Goal: Information Seeking & Learning: Compare options

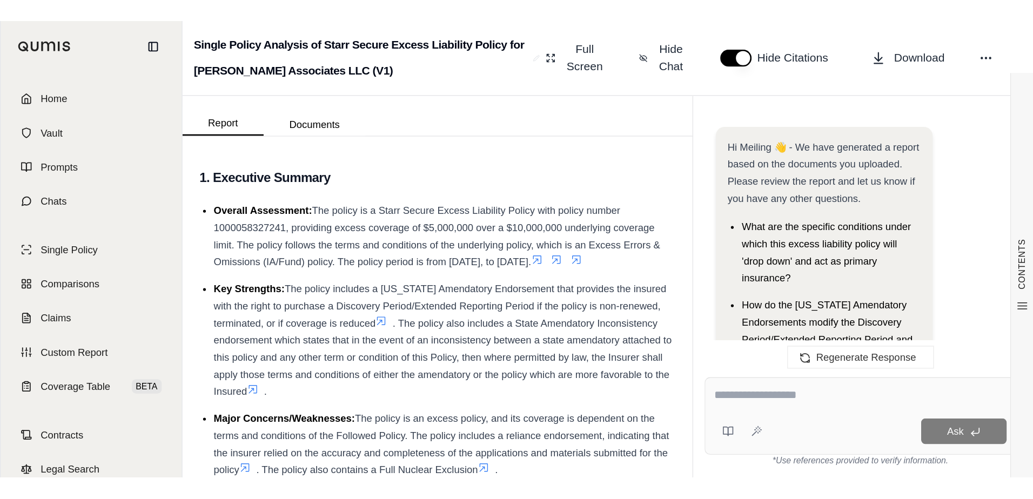
scroll to position [3531, 0]
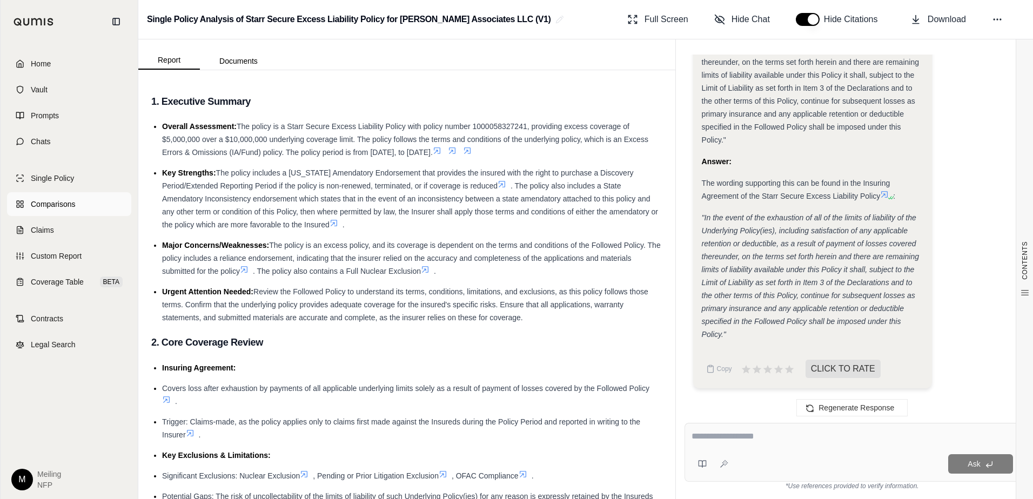
click at [58, 212] on link "Comparisons" at bounding box center [69, 204] width 124 height 24
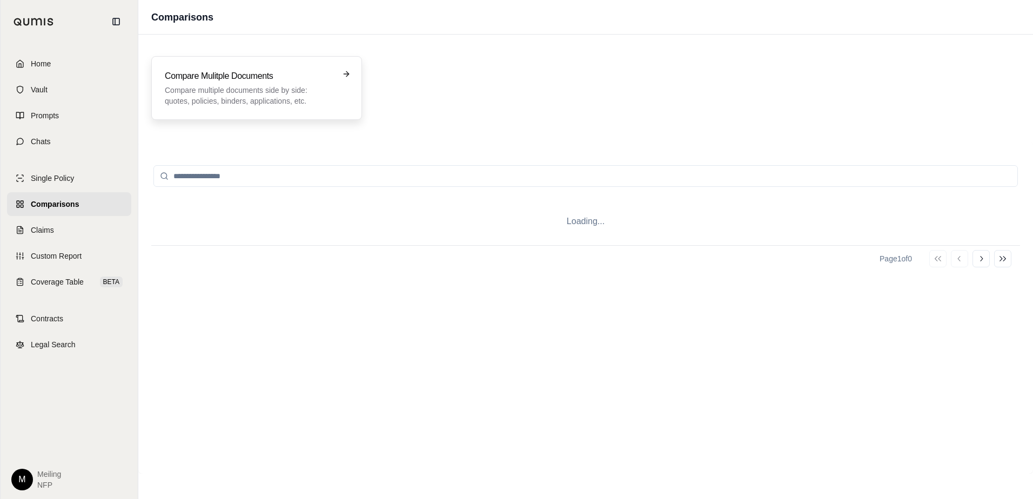
click at [258, 84] on div "Compare Mulitple Documents Compare multiple documents side by side: quotes, pol…" at bounding box center [249, 88] width 169 height 37
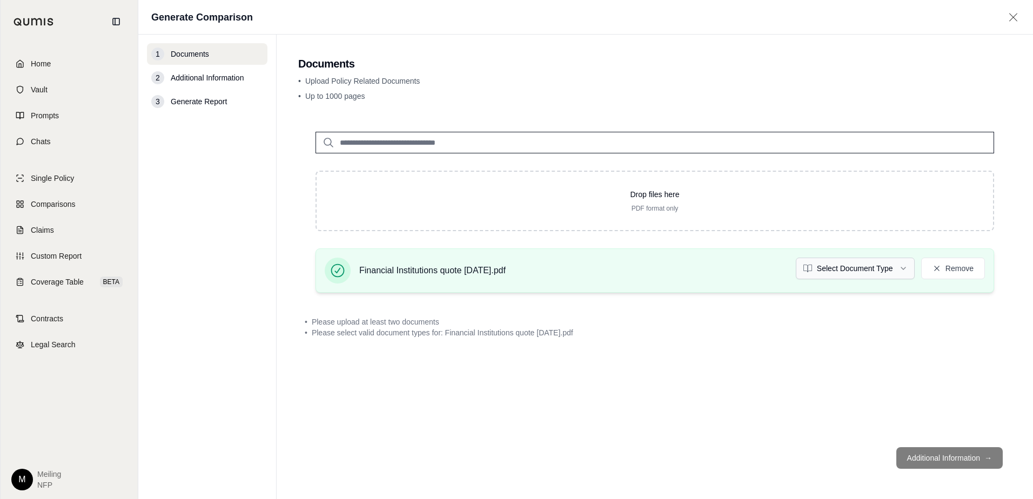
click at [783, 269] on html "Home Vault Prompts Chats Single Policy Comparisons Claims Custom Report Coverag…" at bounding box center [516, 249] width 1033 height 499
click at [783, 346] on div "Drop files here PDF format only Financial Institutions quote [DATE].pdf Select …" at bounding box center [654, 277] width 713 height 324
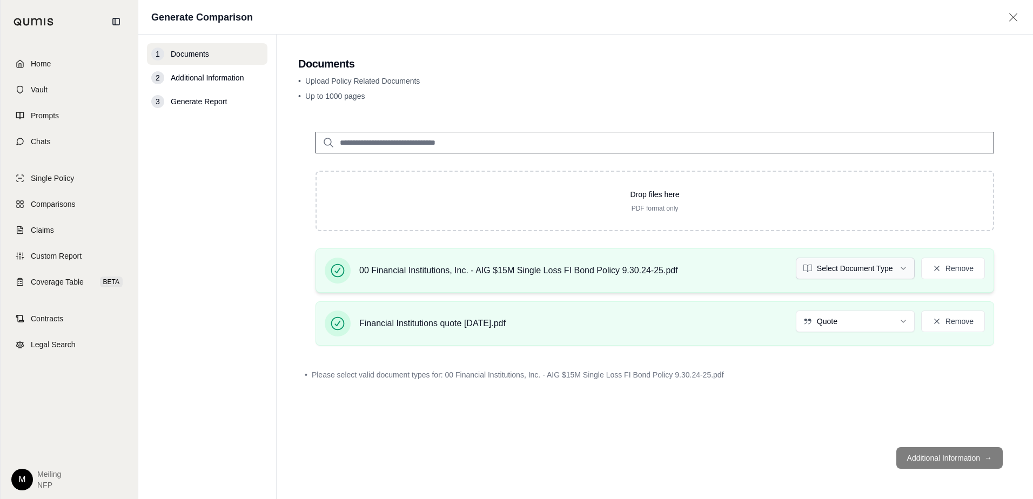
click at [783, 270] on html "Home Vault Prompts Chats Single Policy Comparisons Claims Custom Report Coverag…" at bounding box center [516, 249] width 1033 height 499
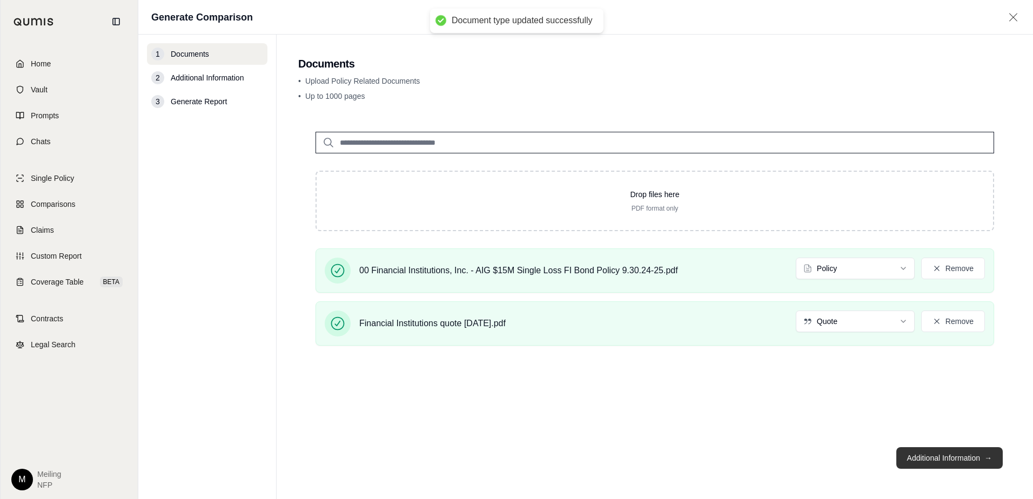
click at [783, 346] on button "Additional Information →" at bounding box center [949, 458] width 106 height 22
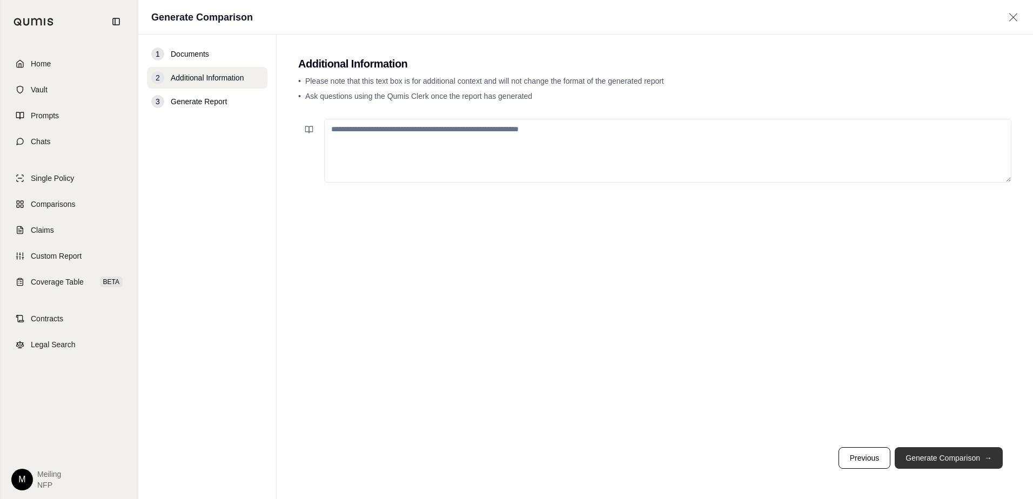
click at [783, 346] on button "Generate Comparison →" at bounding box center [949, 458] width 108 height 22
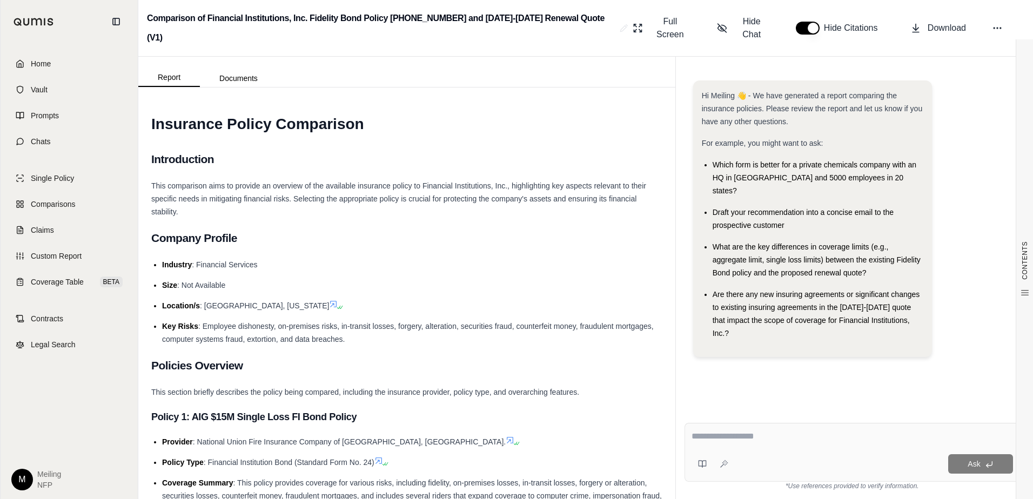
click at [62, 346] on div "Home Vault Prompts Chats Single Policy Comparisons Claims Custom Report Coverag…" at bounding box center [69, 271] width 137 height 456
click at [783, 346] on textarea at bounding box center [853, 436] width 322 height 13
type textarea "**********"
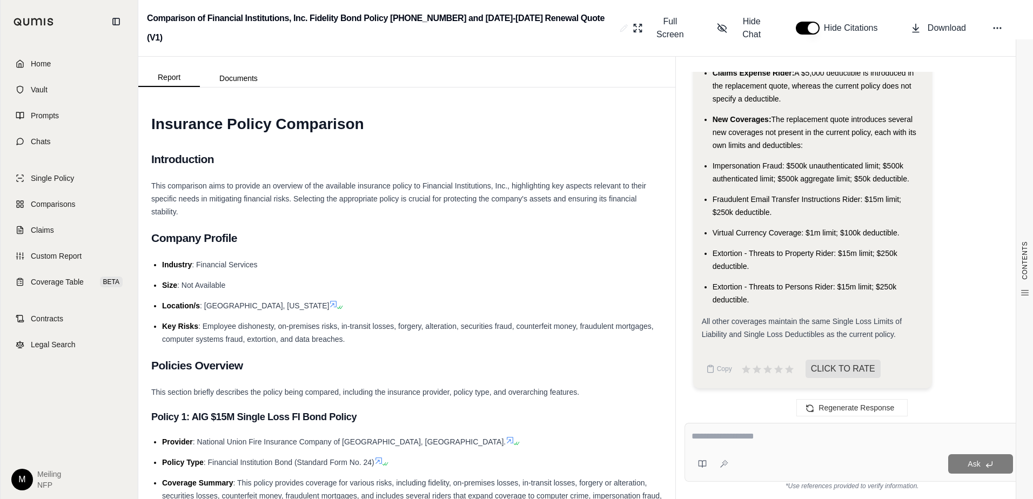
click at [766, 251] on span "Extortion - Threats to Property Rider: $15m limit; $250k deductible." at bounding box center [805, 260] width 185 height 22
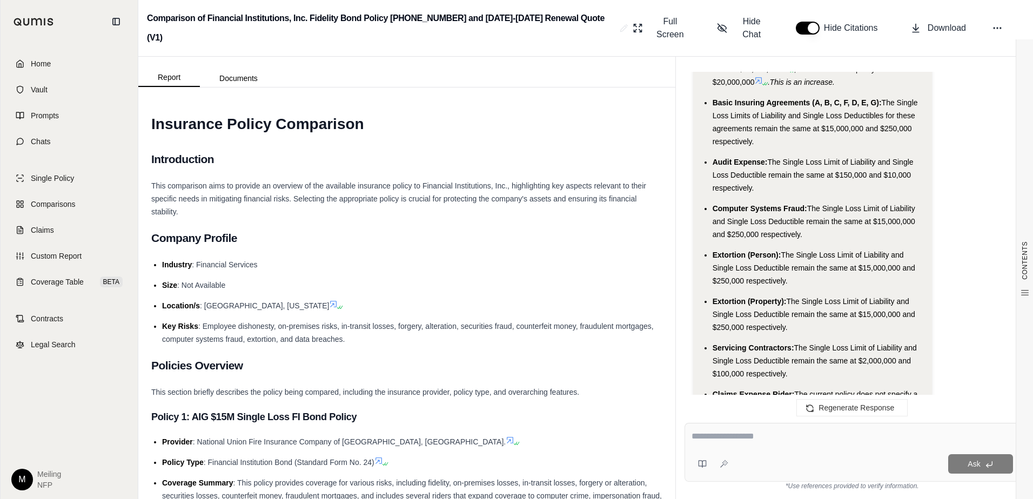
scroll to position [2146, 0]
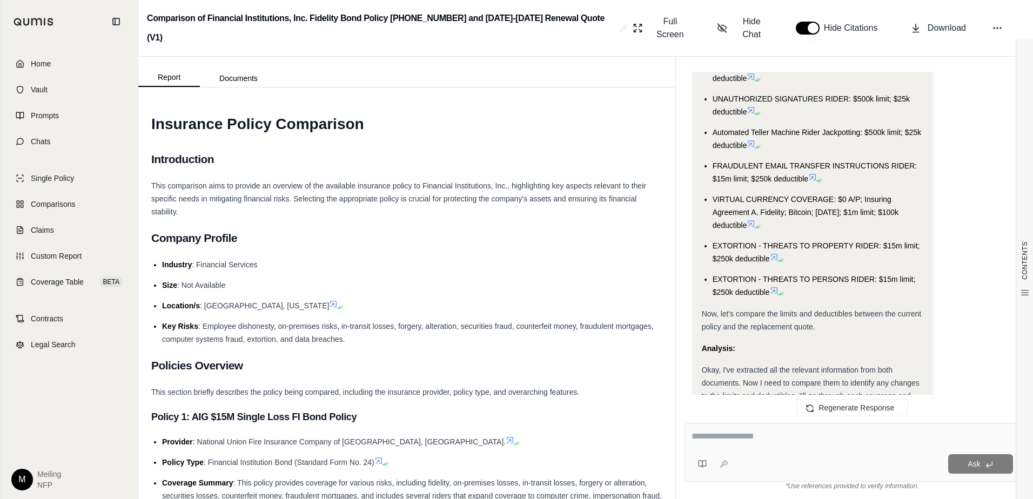
click at [783, 346] on div "Here's what I've found:" at bounding box center [813, 430] width 222 height 13
click at [765, 346] on span "Okay, I've extracted all the relevant information from both documents. Now I ne…" at bounding box center [811, 390] width 218 height 48
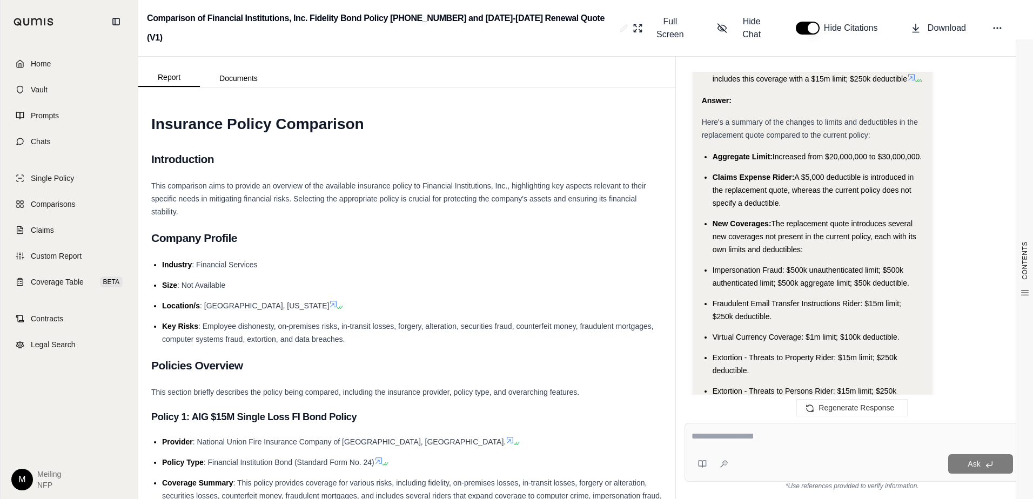
scroll to position [3227, 0]
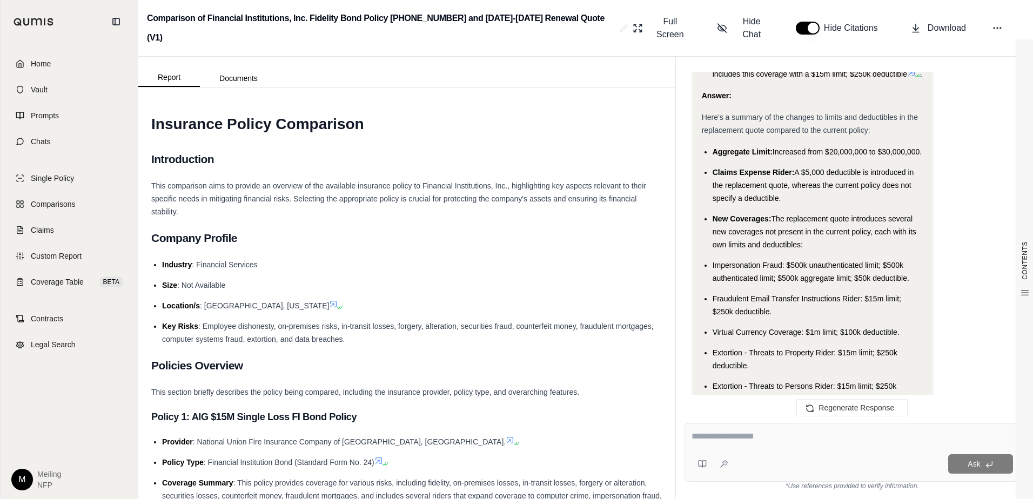
click at [754, 169] on ul "Aggregate Limit: Increased from $20,000,000 to $30,000,000. Claims Expense Ride…" at bounding box center [813, 275] width 222 height 260
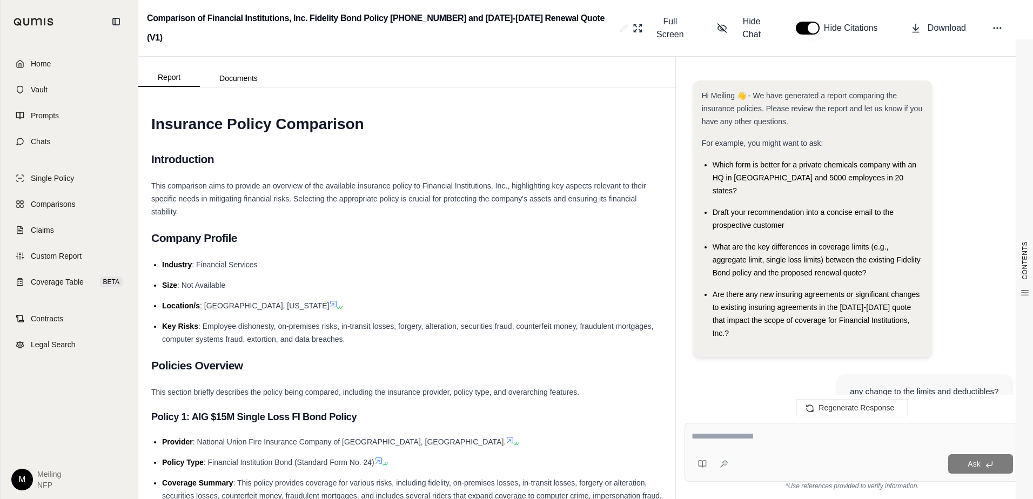
scroll to position [3424, 0]
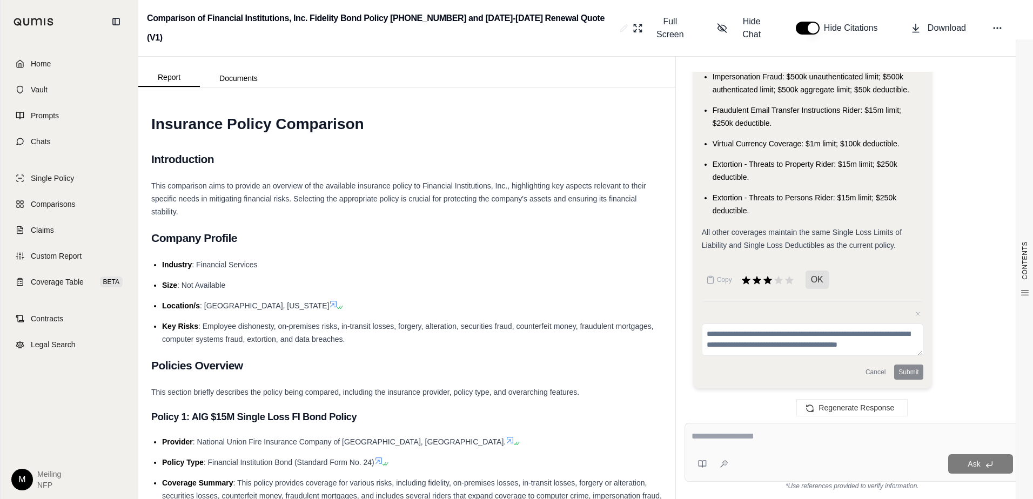
drag, startPoint x: 713, startPoint y: 146, endPoint x: 784, endPoint y: 326, distance: 193.6
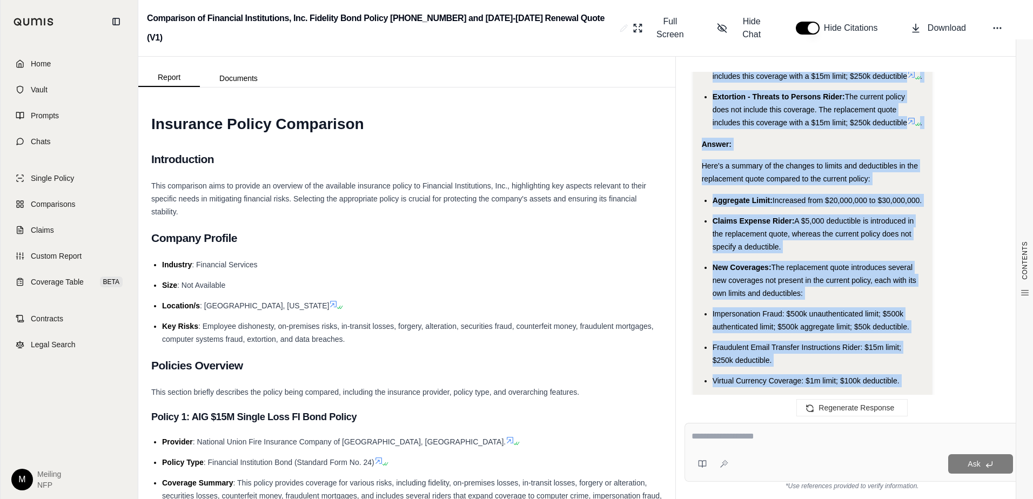
scroll to position [3118, 0]
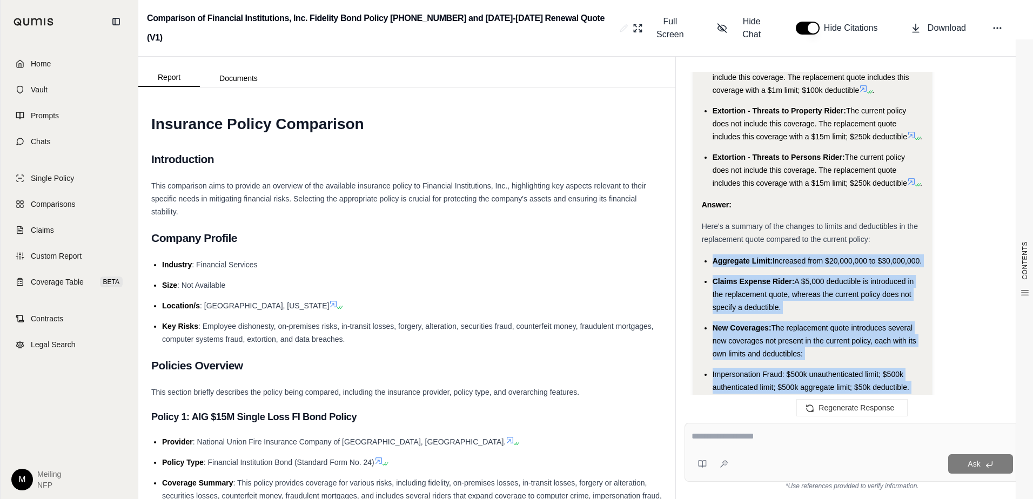
drag, startPoint x: 753, startPoint y: 215, endPoint x: 713, endPoint y: 253, distance: 55.4
click at [713, 254] on ul "Aggregate Limit: Increased from $20,000,000 to $30,000,000. Claims Expense Ride…" at bounding box center [813, 384] width 222 height 260
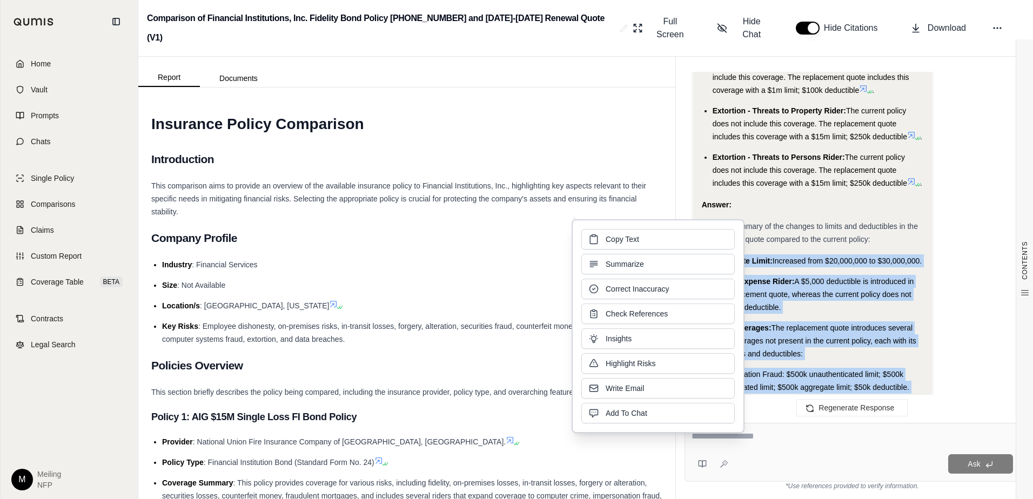
drag, startPoint x: 713, startPoint y: 253, endPoint x: 682, endPoint y: 241, distance: 32.7
click at [682, 241] on button "Copy Text" at bounding box center [657, 239] width 153 height 21
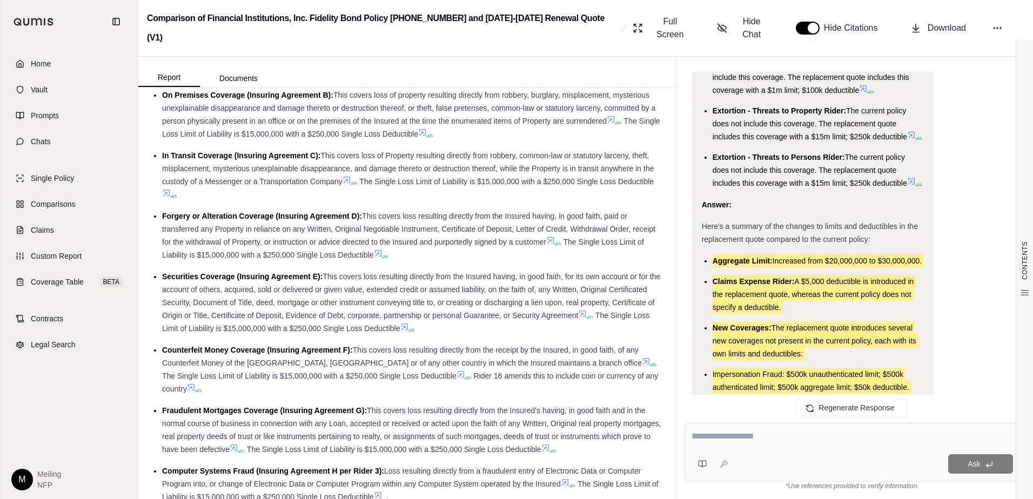
scroll to position [3424, 0]
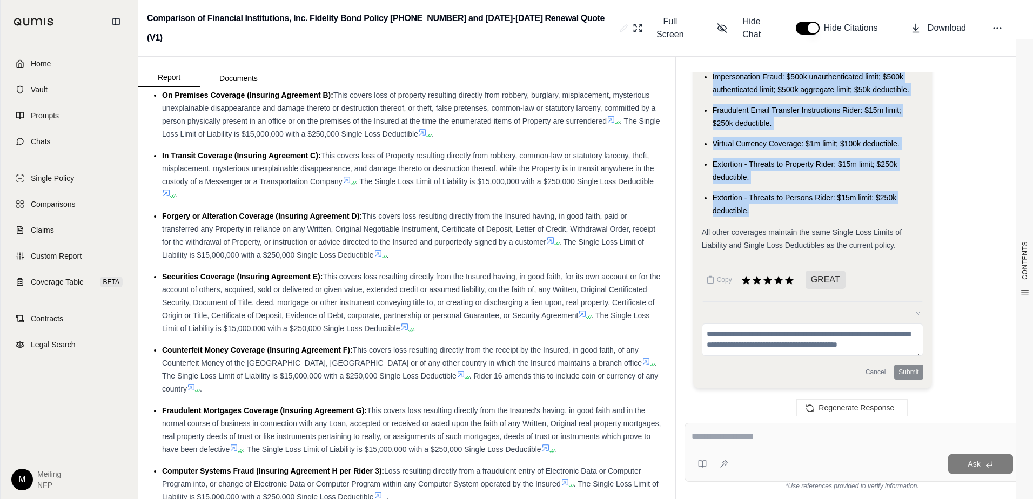
click at [745, 346] on div at bounding box center [853, 438] width 322 height 17
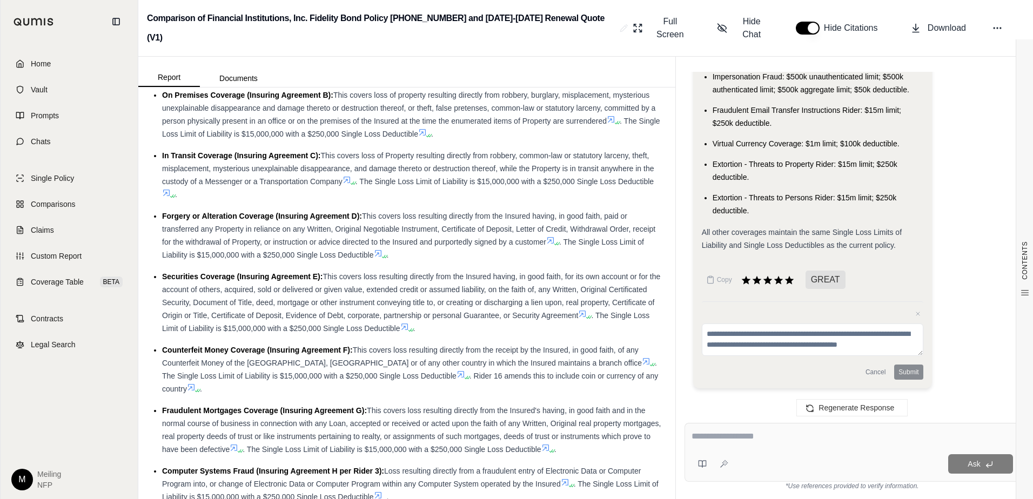
click at [747, 346] on textarea at bounding box center [853, 436] width 322 height 13
type textarea "**********"
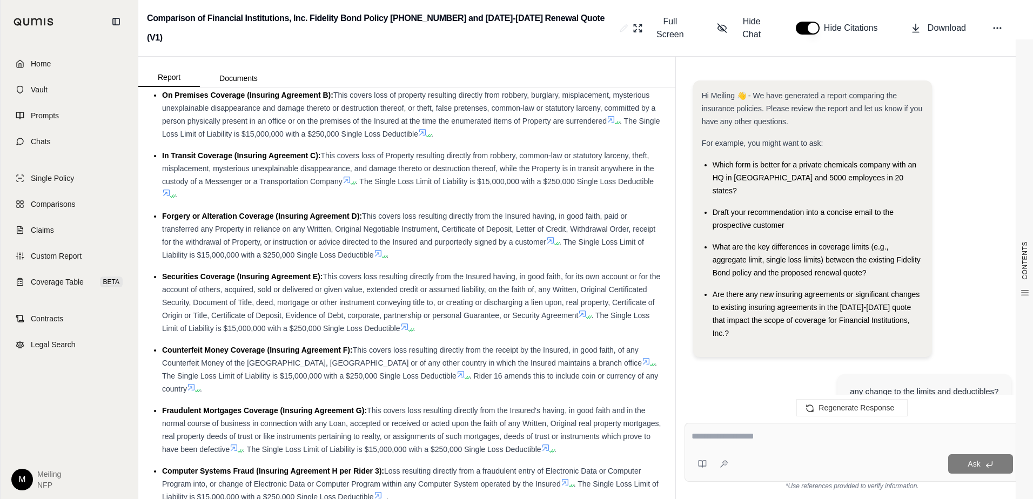
scroll to position [6246, 0]
